Goal: Task Accomplishment & Management: Use online tool/utility

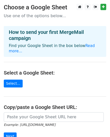
scroll to position [25, 0]
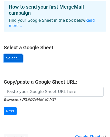
click at [12, 55] on link "Select..." at bounding box center [13, 58] width 19 height 8
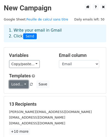
click at [23, 85] on link "Load..." at bounding box center [18, 84] width 19 height 8
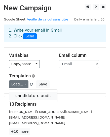
click at [31, 95] on link "candidature audit" at bounding box center [33, 96] width 48 height 8
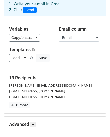
scroll to position [79, 0]
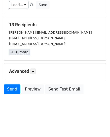
click at [27, 54] on link "+10 more" at bounding box center [19, 52] width 21 height 6
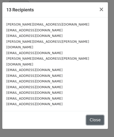
click at [96, 115] on button "Close" at bounding box center [95, 120] width 18 height 10
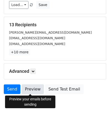
click at [36, 91] on link "Preview" at bounding box center [33, 89] width 22 height 10
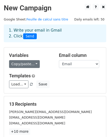
scroll to position [25, 0]
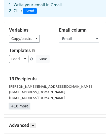
click at [19, 108] on link "+10 more" at bounding box center [19, 106] width 21 height 6
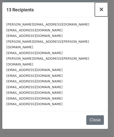
click at [103, 8] on span "×" at bounding box center [101, 9] width 5 height 7
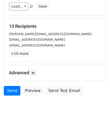
scroll to position [79, 0]
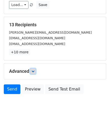
click at [34, 70] on icon at bounding box center [33, 71] width 3 height 3
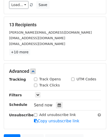
click at [44, 79] on label "Track Opens" at bounding box center [50, 79] width 22 height 5
click at [37, 79] on input "Track Opens" at bounding box center [35, 79] width 3 height 3
checkbox input "true"
click at [46, 84] on label "Track Clicks" at bounding box center [49, 85] width 21 height 5
click at [37, 84] on input "Track Clicks" at bounding box center [35, 85] width 3 height 3
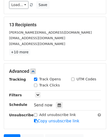
checkbox input "true"
click at [39, 97] on link at bounding box center [38, 95] width 6 height 6
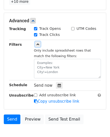
scroll to position [155, 0]
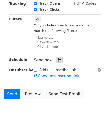
click at [57, 58] on div at bounding box center [59, 60] width 7 height 7
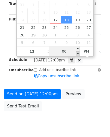
type input "2025-09-18 11:55"
type input "11"
type input "55"
click at [77, 54] on span at bounding box center [78, 53] width 4 height 5
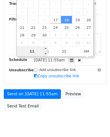
click at [42, 51] on input "11" at bounding box center [32, 51] width 31 height 10
type input "9"
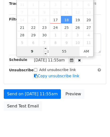
type input "2025-09-18 09:55"
type input "09"
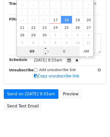
type input "00"
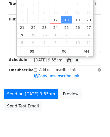
type input "2025-09-18 09:00"
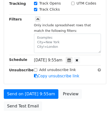
click at [21, 79] on div "Advanced Tracking Track Opens UTM Codes Track Clicks Filters Only include sprea…" at bounding box center [55, 36] width 102 height 96
click at [14, 81] on div "Advanced Tracking Track Opens UTM Codes Track Clicks Filters Only include sprea…" at bounding box center [55, 36] width 102 height 96
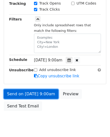
click at [32, 92] on link "Send on Sep 18 at 9:00am" at bounding box center [31, 94] width 55 height 10
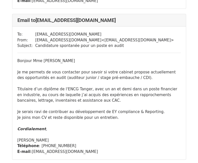
scroll to position [1011, 0]
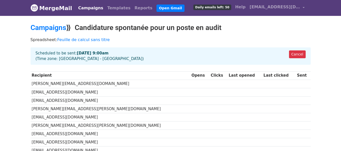
drag, startPoint x: 78, startPoint y: 26, endPoint x: 229, endPoint y: 25, distance: 151.4
click at [229, 25] on h2 "Campaigns ⟫ Candidature spontanée pour un poste en audit" at bounding box center [171, 28] width 280 height 9
copy h2 "Candidature spontanée pour un poste en audit"
click at [53, 30] on link "Campaigns" at bounding box center [49, 28] width 36 height 8
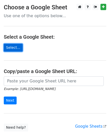
click at [13, 50] on link "Select..." at bounding box center [13, 48] width 19 height 8
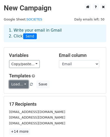
click at [25, 85] on link "Load..." at bounding box center [18, 84] width 19 height 8
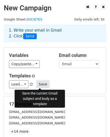
click at [44, 83] on button "Save" at bounding box center [42, 84] width 13 height 8
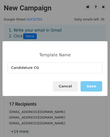
type input "Candidature CG"
click at [94, 86] on button "Save" at bounding box center [92, 86] width 22 height 10
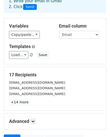
scroll to position [79, 0]
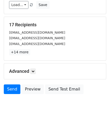
click at [25, 56] on div "17 Recipients recrutement@ocpgroup.ma bachaoui@oncf.ma fatima.lakbili@cegelec.c…" at bounding box center [55, 38] width 102 height 43
click at [21, 55] on link "+14 more" at bounding box center [19, 52] width 21 height 6
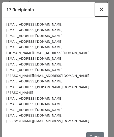
click at [99, 12] on span "×" at bounding box center [101, 9] width 5 height 7
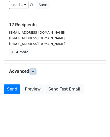
click at [35, 74] on link at bounding box center [33, 71] width 6 height 6
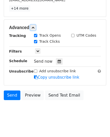
scroll to position [129, 0]
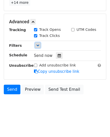
click at [39, 45] on icon at bounding box center [37, 45] width 3 height 3
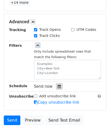
click at [58, 86] on icon at bounding box center [59, 87] width 3 height 4
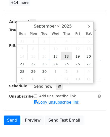
type input "2025-09-18 12:00"
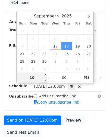
type input "10"
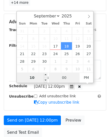
type input "2025-09-18 22:00"
type input "00"
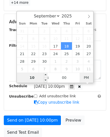
scroll to position [149, 0]
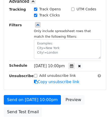
click at [66, 69] on div "Thu, Sep 18, 10:00pm 2025-09-18 10:00" at bounding box center [63, 66] width 59 height 7
click at [74, 67] on icon at bounding box center [71, 66] width 3 height 4
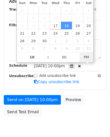
click at [85, 55] on span "PM" at bounding box center [87, 57] width 14 height 10
type input "2025-09-18 10:00"
click at [86, 56] on span "PM" at bounding box center [87, 57] width 14 height 10
click at [88, 87] on div "Advanced Tracking Track Opens UTM Codes Track Clicks Filters Only include sprea…" at bounding box center [55, 41] width 102 height 96
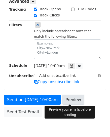
click at [65, 96] on link "Preview" at bounding box center [73, 100] width 22 height 10
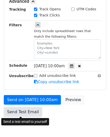
click at [26, 114] on link "Send Test Email" at bounding box center [23, 112] width 38 height 10
click at [18, 114] on link "Send Test Email" at bounding box center [23, 112] width 38 height 10
click at [25, 112] on link "Send Test Email" at bounding box center [23, 112] width 38 height 10
click at [24, 115] on link "Send Test Email" at bounding box center [23, 112] width 38 height 10
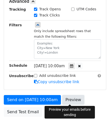
click at [69, 97] on link "Preview" at bounding box center [73, 100] width 22 height 10
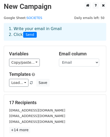
scroll to position [0, 0]
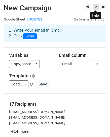
click at [95, 6] on icon at bounding box center [96, 7] width 2 height 4
click at [58, 42] on div "1. Write your email in Gmail 2. Click Send" at bounding box center [55, 34] width 103 height 18
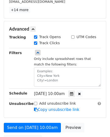
scroll to position [172, 0]
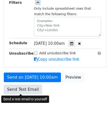
click at [16, 90] on link "Send Test Email" at bounding box center [23, 90] width 38 height 10
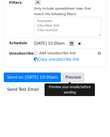
click at [69, 78] on link "Preview" at bounding box center [73, 78] width 22 height 10
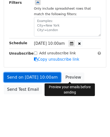
click at [40, 75] on link "Send on Sep 18 at 10:00am" at bounding box center [32, 78] width 57 height 10
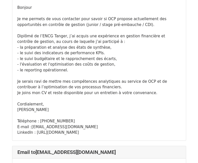
scroll to position [76, 0]
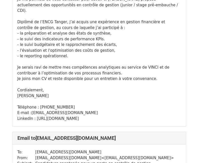
scroll to position [505, 0]
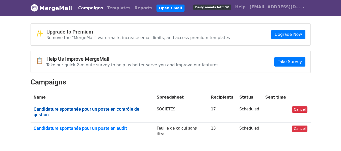
click at [122, 107] on link "Candidature spontanée pour un poste en contrôle de gestion" at bounding box center [92, 112] width 117 height 11
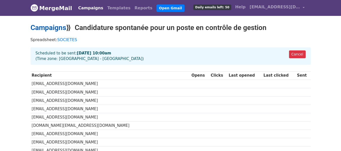
click at [57, 24] on link "Campaigns" at bounding box center [49, 28] width 36 height 8
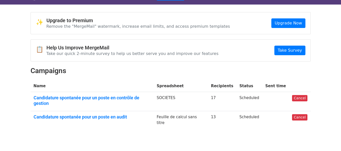
scroll to position [25, 0]
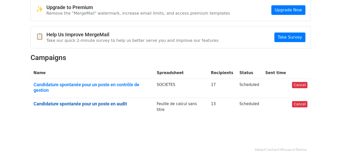
click at [111, 101] on link "Candidature spontanée pour un poste en audit" at bounding box center [92, 104] width 117 height 6
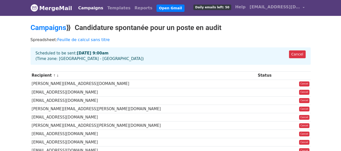
scroll to position [58, 0]
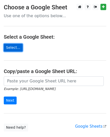
click at [8, 47] on link "Select..." at bounding box center [13, 48] width 19 height 8
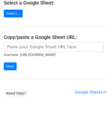
scroll to position [35, 0]
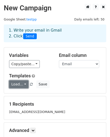
click at [21, 83] on link "Load..." at bounding box center [18, 84] width 19 height 8
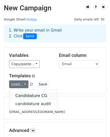
click at [33, 96] on link "Candidature CG" at bounding box center [33, 96] width 48 height 8
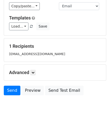
scroll to position [59, 0]
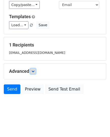
click at [34, 70] on icon at bounding box center [33, 71] width 3 height 3
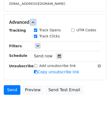
scroll to position [109, 0]
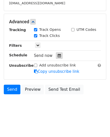
click at [59, 52] on div at bounding box center [59, 55] width 7 height 7
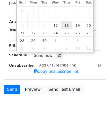
scroll to position [83, 0]
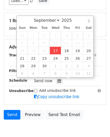
type input "2025-09-17 17:05"
type input "05"
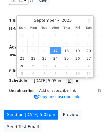
scroll to position [0, 0]
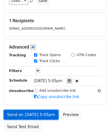
click at [42, 115] on link "Send on Sep 17 at 5:05pm" at bounding box center [31, 115] width 55 height 10
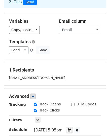
scroll to position [0, 0]
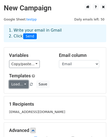
click at [22, 85] on link "Load..." at bounding box center [18, 84] width 19 height 8
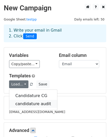
click at [29, 102] on link "candidature audit" at bounding box center [33, 104] width 48 height 8
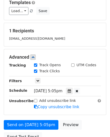
scroll to position [76, 0]
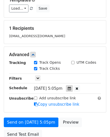
click at [73, 89] on div at bounding box center [69, 88] width 7 height 7
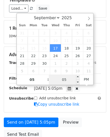
click at [62, 81] on input "05" at bounding box center [64, 80] width 31 height 10
type input "06"
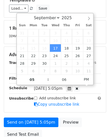
type input "2025-09-17 17:06"
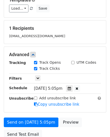
click at [20, 109] on div "Advanced Tracking Track Opens UTM Codes Track Clicks Filters Only include sprea…" at bounding box center [55, 79] width 102 height 65
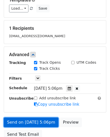
click at [29, 123] on link "Send on Sep 17 at 5:06pm" at bounding box center [31, 123] width 55 height 10
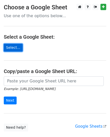
click at [7, 48] on link "Select..." at bounding box center [13, 48] width 19 height 8
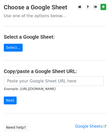
scroll to position [20, 0]
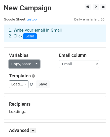
click at [21, 64] on link "Copy/paste..." at bounding box center [24, 64] width 31 height 8
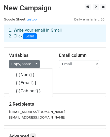
click at [48, 55] on h5 "Variables" at bounding box center [30, 56] width 42 height 6
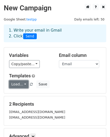
click at [18, 86] on link "Load..." at bounding box center [18, 84] width 19 height 8
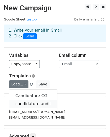
click at [30, 102] on link "candidature audit" at bounding box center [33, 104] width 48 height 8
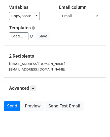
scroll to position [51, 0]
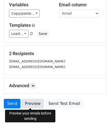
click at [31, 106] on link "Preview" at bounding box center [33, 104] width 22 height 10
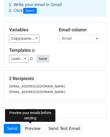
scroll to position [25, 0]
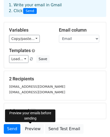
click at [55, 71] on div "2 Recipients othmantaki30@gmail.com takothman49@gmail.com" at bounding box center [55, 86] width 103 height 30
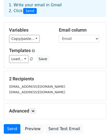
click at [30, 110] on h5 "Advanced" at bounding box center [55, 111] width 92 height 6
click at [33, 111] on icon at bounding box center [33, 110] width 3 height 3
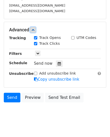
scroll to position [114, 0]
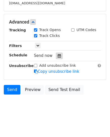
click at [59, 56] on div at bounding box center [59, 56] width 7 height 7
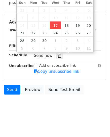
type input "2025-09-17 17:15"
type input "05"
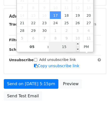
click at [69, 48] on input "15" at bounding box center [64, 47] width 31 height 10
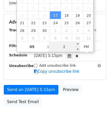
type input "20"
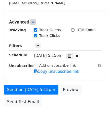
type input "2025-09-17 17:20"
click at [56, 79] on div "Advanced Tracking Track Opens UTM Codes Track Clicks Filters Only include sprea…" at bounding box center [55, 46] width 102 height 65
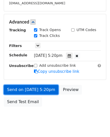
click at [49, 91] on link "Send on Sep 17 at 5:20pm" at bounding box center [31, 90] width 55 height 10
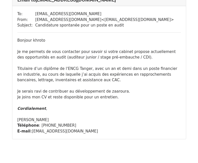
scroll to position [216, 0]
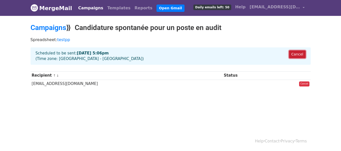
click at [298, 54] on link "Cancel" at bounding box center [297, 55] width 16 height 8
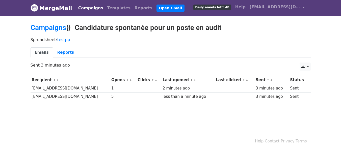
click at [111, 96] on div "5" at bounding box center [123, 97] width 24 height 6
click at [109, 108] on body "MergeMail Campaigns Templates Reports Open Gmail Daily emails left: 48 Help oth…" at bounding box center [170, 62] width 341 height 125
click at [129, 80] on link "↓" at bounding box center [130, 80] width 3 height 4
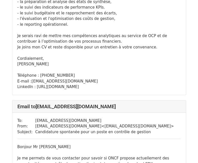
scroll to position [126, 0]
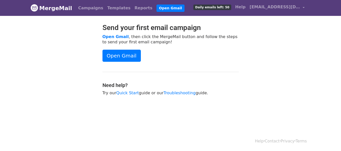
click at [42, 5] on link "MergeMail" at bounding box center [52, 8] width 42 height 11
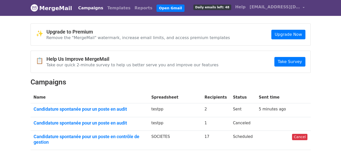
click at [88, 8] on link "Campaigns" at bounding box center [90, 8] width 29 height 10
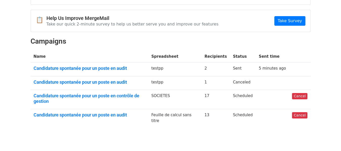
scroll to position [52, 0]
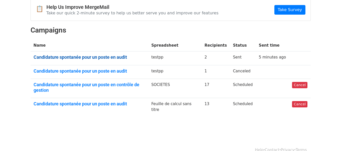
click at [103, 58] on link "Candidature spontanée pour un poste en audit" at bounding box center [90, 58] width 112 height 6
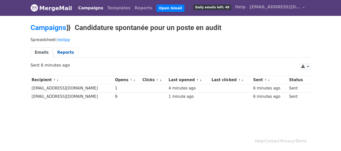
click at [60, 57] on link "Reports" at bounding box center [65, 53] width 25 height 10
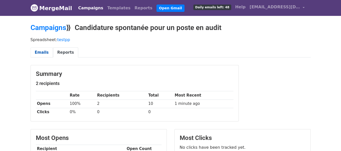
click at [41, 52] on link "Emails" at bounding box center [42, 53] width 22 height 10
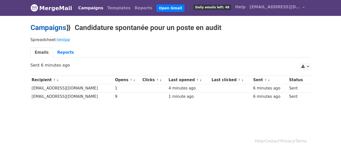
click at [62, 29] on link "Campaigns" at bounding box center [49, 28] width 36 height 8
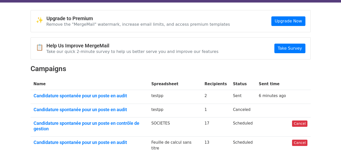
scroll to position [25, 0]
